Goal: Information Seeking & Learning: Learn about a topic

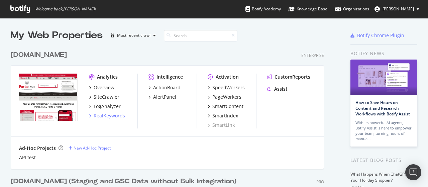
scroll to position [182, 417]
click at [119, 115] on div "RealKeywords" at bounding box center [109, 115] width 31 height 7
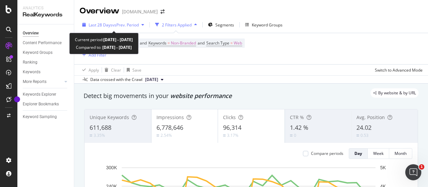
click at [103, 28] on div "Last 28 Days vs Prev. Period" at bounding box center [113, 25] width 67 height 10
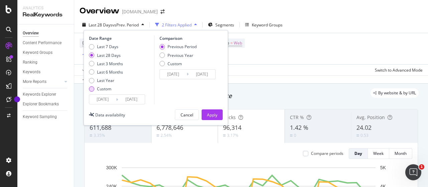
click at [100, 87] on div "Custom" at bounding box center [104, 89] width 14 height 6
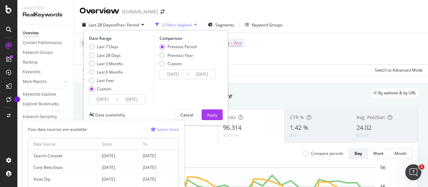
click at [114, 116] on div "Data availability" at bounding box center [110, 115] width 30 height 6
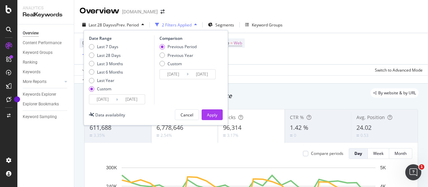
click at [123, 97] on input "[DATE]" at bounding box center [131, 99] width 27 height 9
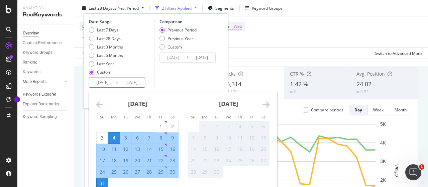
scroll to position [100, 0]
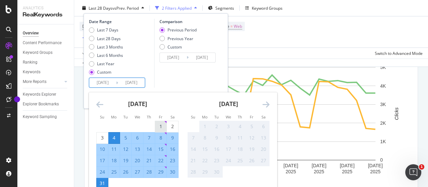
click at [162, 127] on div "1" at bounding box center [160, 126] width 11 height 7
type input "[DATE]"
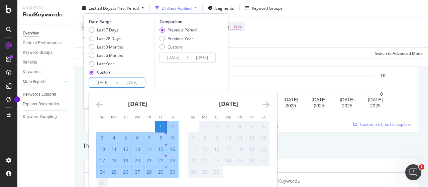
scroll to position [202, 0]
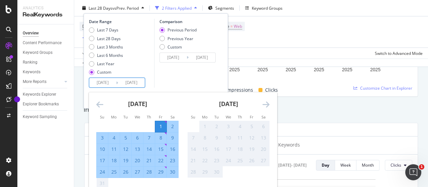
click at [100, 181] on div "31" at bounding box center [102, 183] width 11 height 7
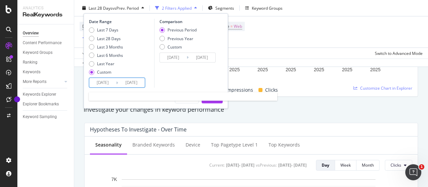
click at [139, 83] on input "[DATE]" at bounding box center [131, 82] width 27 height 9
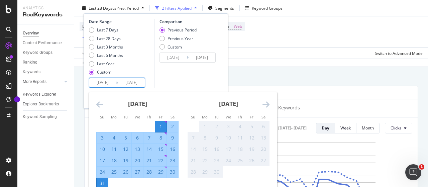
scroll to position [269, 0]
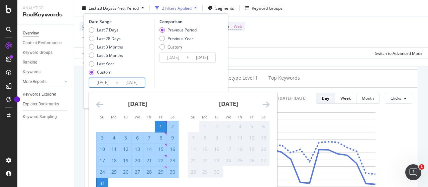
click at [175, 74] on div "Comparison Previous Period Previous Year Custom [DATE] Navigate forward to inte…" at bounding box center [186, 53] width 64 height 69
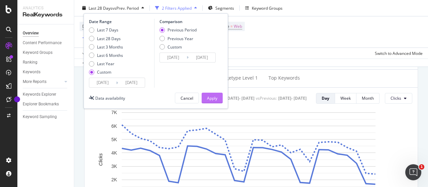
click at [205, 95] on button "Apply" at bounding box center [212, 98] width 21 height 11
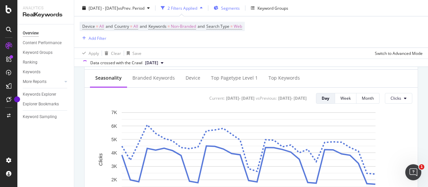
click at [240, 9] on span "Segments" at bounding box center [230, 8] width 19 height 6
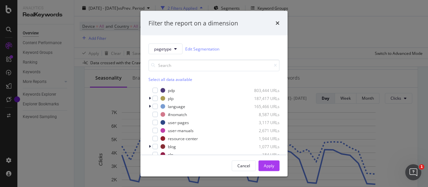
click at [154, 85] on div "Select all data available pdp 803,444 URLs plp 187,417 URLs language 165,466 UR…" at bounding box center [213, 112] width 131 height 106
click at [154, 89] on div "modal" at bounding box center [154, 90] width 5 height 5
click at [267, 163] on div "Apply" at bounding box center [269, 165] width 10 height 6
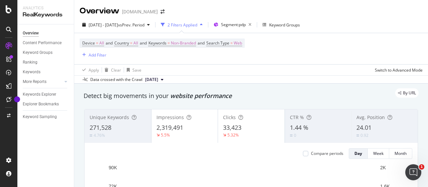
scroll to position [33, 0]
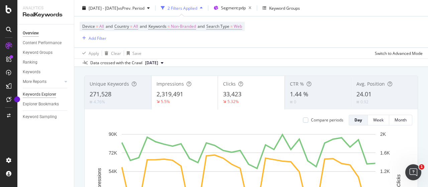
click at [51, 92] on div "Keywords Explorer" at bounding box center [39, 94] width 33 height 7
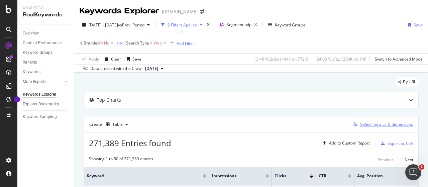
click at [370, 123] on div "Select metrics & dimensions" at bounding box center [386, 124] width 53 height 6
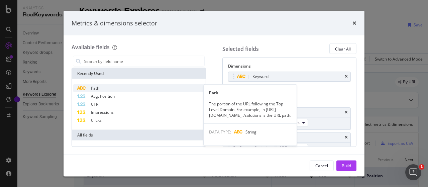
click at [97, 91] on span "Path" at bounding box center [95, 88] width 8 height 6
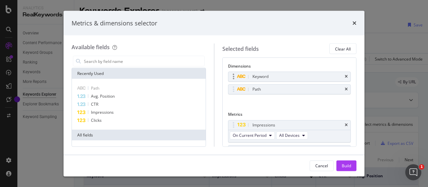
click at [343, 75] on div "Keyword" at bounding box center [289, 76] width 122 height 9
click at [345, 76] on icon "times" at bounding box center [346, 77] width 3 height 4
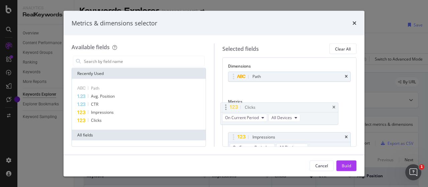
drag, startPoint x: 268, startPoint y: 137, endPoint x: 261, endPoint y: 108, distance: 30.0
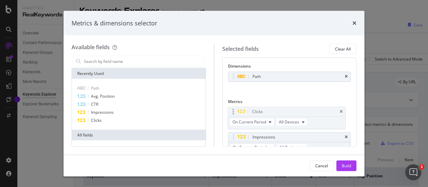
click at [261, 108] on body "Analytics RealKeywords Overview Content Performance Keyword Groups Ranking Keyw…" at bounding box center [214, 93] width 428 height 187
click at [346, 164] on div "Build" at bounding box center [346, 165] width 9 height 6
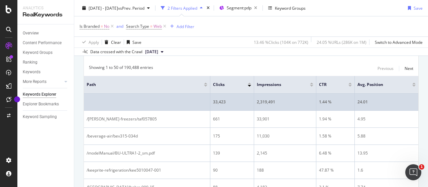
scroll to position [102, 0]
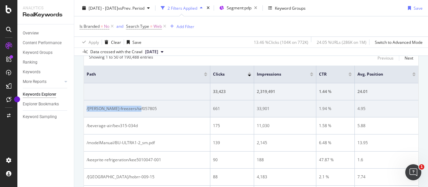
drag, startPoint x: 151, startPoint y: 105, endPoint x: 84, endPoint y: 105, distance: 66.8
click at [84, 105] on td "/[PERSON_NAME]-freezers/taf057805" at bounding box center [147, 108] width 126 height 17
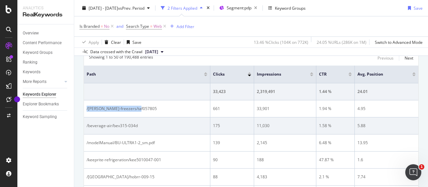
copy div "/[PERSON_NAME]-freezers/taf057805"
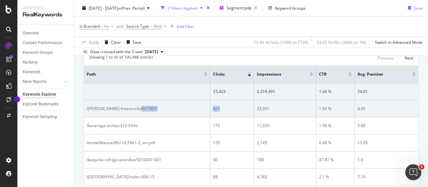
drag, startPoint x: 224, startPoint y: 107, endPoint x: 206, endPoint y: 106, distance: 17.8
click at [206, 106] on tr "/[PERSON_NAME]-freezers/taf057805 661 33,901 1.94 % 4.95" at bounding box center [251, 108] width 334 height 17
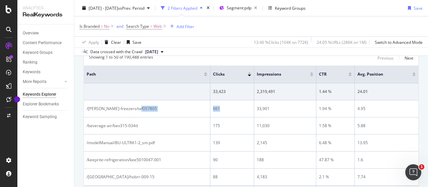
copy tr "661"
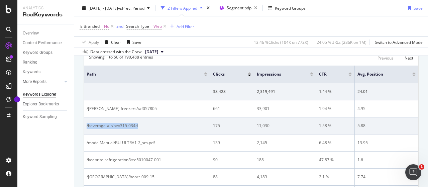
drag, startPoint x: 139, startPoint y: 124, endPoint x: 84, endPoint y: 122, distance: 55.2
click at [84, 122] on td "/beverage-air/bev315-034d" at bounding box center [147, 125] width 126 height 17
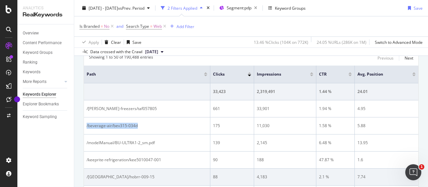
copy div "/beverage-air/bev315-034d"
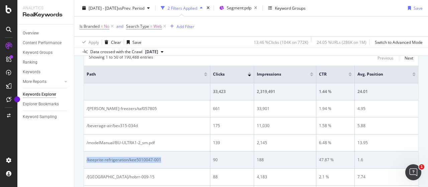
drag, startPoint x: 172, startPoint y: 154, endPoint x: 86, endPoint y: 156, distance: 86.3
click at [86, 156] on td "/keeprite-refrigeration/kee5010047-001" at bounding box center [147, 159] width 126 height 17
copy div "/keeprite-refrigeration/kee5010047-001"
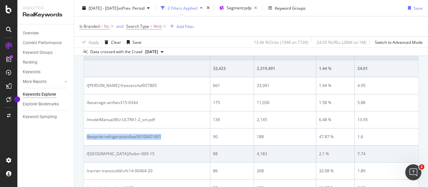
scroll to position [135, 0]
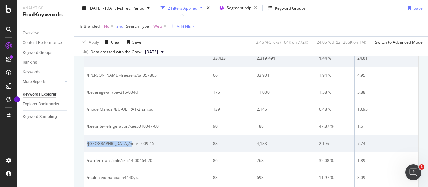
drag, startPoint x: 140, startPoint y: 141, endPoint x: 84, endPoint y: 142, distance: 55.8
click at [84, 142] on td "/[GEOGRAPHIC_DATA]/hobrr-009-15" at bounding box center [147, 143] width 126 height 17
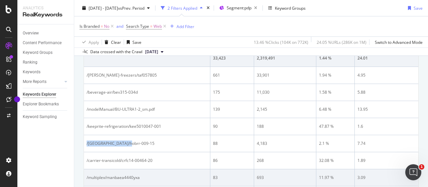
copy div "/[GEOGRAPHIC_DATA]/hobrr-009-15"
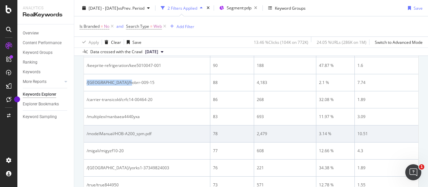
scroll to position [202, 0]
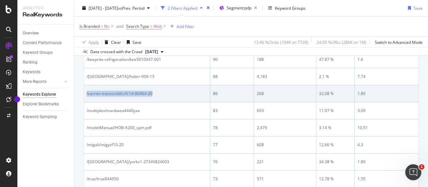
drag, startPoint x: 164, startPoint y: 92, endPoint x: 86, endPoint y: 91, distance: 77.9
click at [86, 91] on td "/carrier-transicold/crfc14-00464-20" at bounding box center [147, 93] width 126 height 17
copy div "/carrier-transicold/crfc14-00464-20"
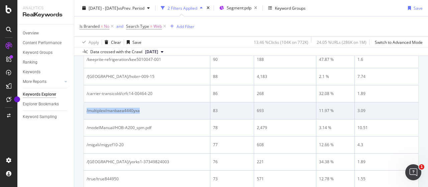
drag, startPoint x: 152, startPoint y: 109, endPoint x: 84, endPoint y: 109, distance: 68.5
click at [84, 109] on td "/multiplex/manbaea4440yxa" at bounding box center [147, 110] width 126 height 17
copy div "/multiplex/manbaea4440yxa"
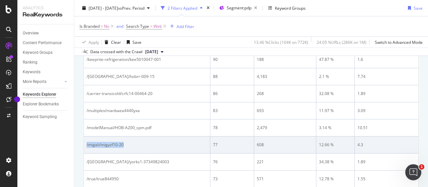
drag, startPoint x: 126, startPoint y: 139, endPoint x: 84, endPoint y: 143, distance: 42.2
click at [84, 143] on td "/migali/migyzf10-20" at bounding box center [147, 144] width 126 height 17
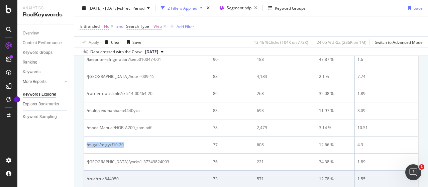
copy div "/migali/migyzf10-20"
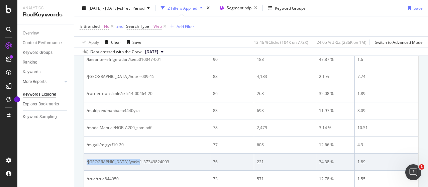
drag, startPoint x: 144, startPoint y: 159, endPoint x: 86, endPoint y: 157, distance: 58.2
click at [87, 159] on div "/[GEOGRAPHIC_DATA]/yorks1-37349824003" at bounding box center [147, 162] width 121 height 6
copy div "/[GEOGRAPHIC_DATA]/yorks1-37349824003"
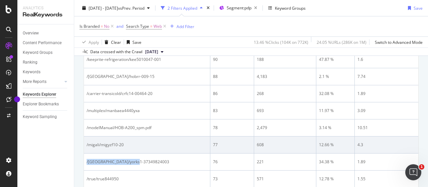
scroll to position [235, 0]
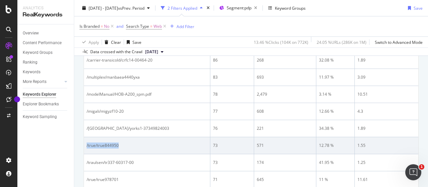
drag, startPoint x: 130, startPoint y: 141, endPoint x: 84, endPoint y: 142, distance: 45.8
click at [84, 142] on td "/true/true844950" at bounding box center [147, 145] width 126 height 17
copy div "/true/true844950"
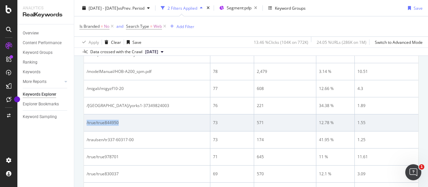
scroll to position [269, 0]
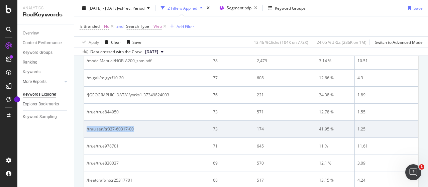
drag, startPoint x: 139, startPoint y: 127, endPoint x: 86, endPoint y: 123, distance: 53.6
click at [86, 123] on td "/traulsen/tr337-60317-00" at bounding box center [147, 129] width 126 height 17
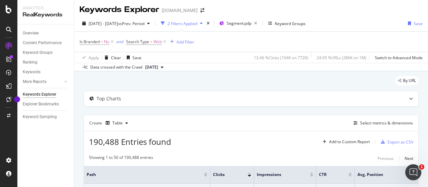
scroll to position [0, 0]
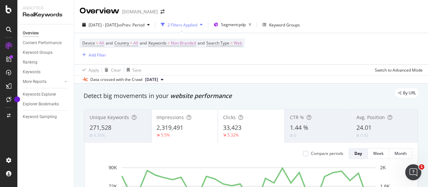
drag, startPoint x: 0, startPoint y: 0, endPoint x: 358, endPoint y: 33, distance: 359.1
click at [354, 18] on div "[DATE] - [DATE] vs Prev. Period 2 Filters Applied Segment: pdp Keyword Groups D…" at bounding box center [251, 50] width 354 height 67
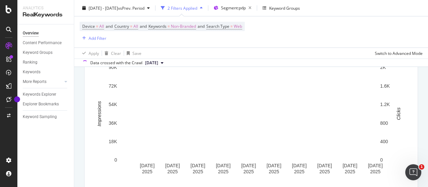
scroll to position [67, 0]
